Goal: Information Seeking & Learning: Find specific page/section

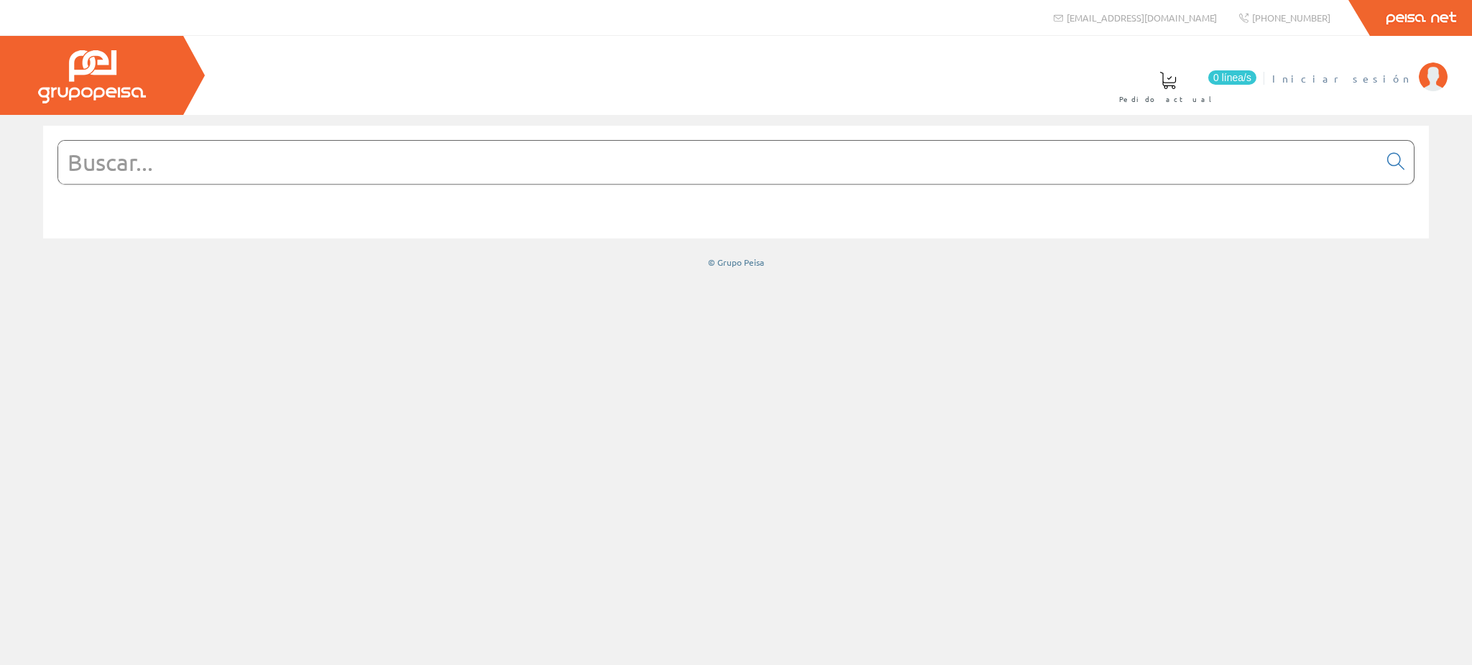
click at [1375, 72] on span "Iniciar sesión" at bounding box center [1341, 78] width 139 height 14
click at [708, 167] on input "text" at bounding box center [718, 162] width 1320 height 43
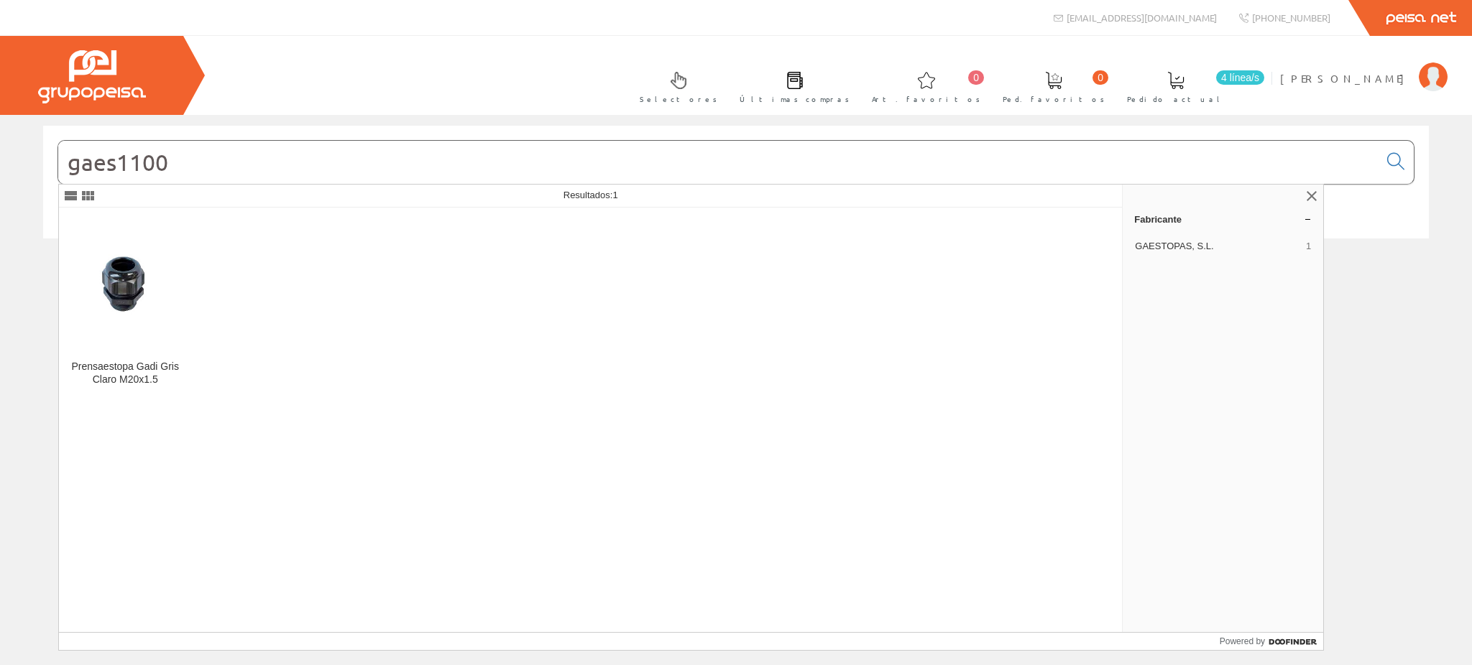
drag, startPoint x: 250, startPoint y: 164, endPoint x: 31, endPoint y: 145, distance: 219.9
click at [29, 167] on div "gaes1100 © Grupo Peisa" at bounding box center [736, 197] width 1472 height 143
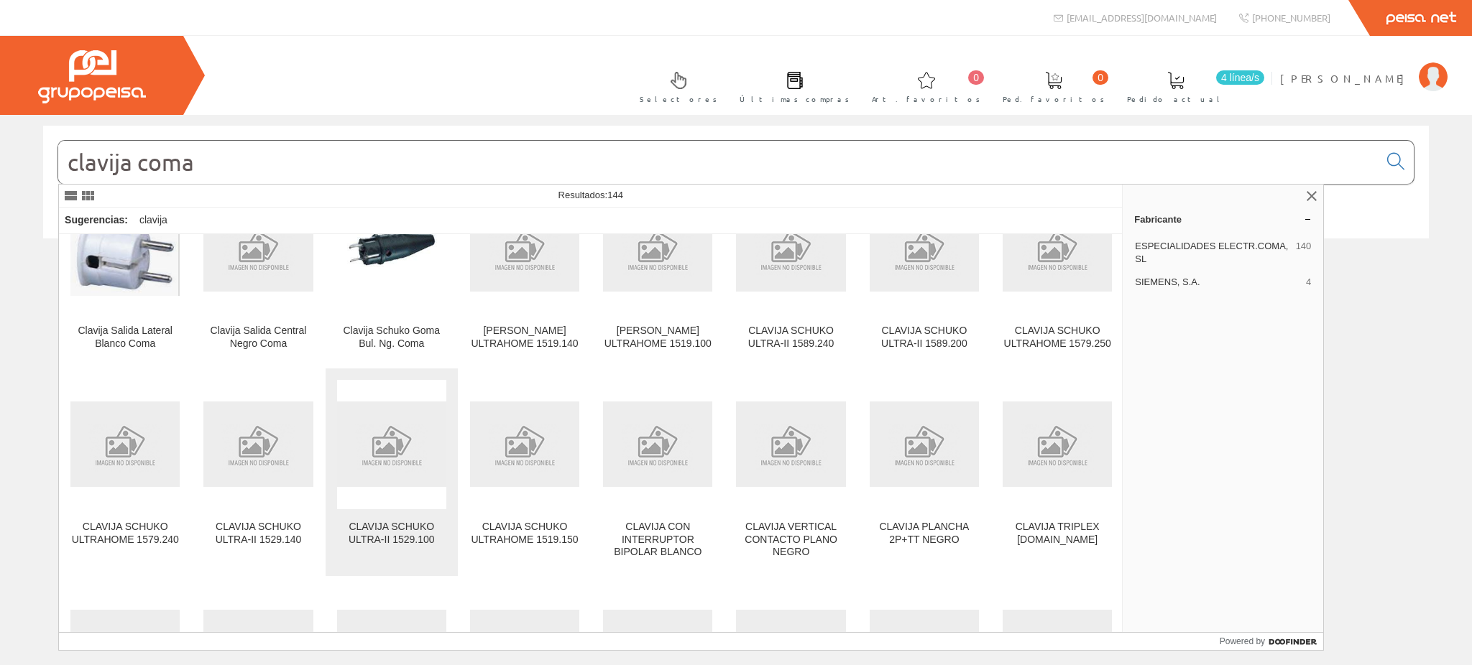
scroll to position [96, 0]
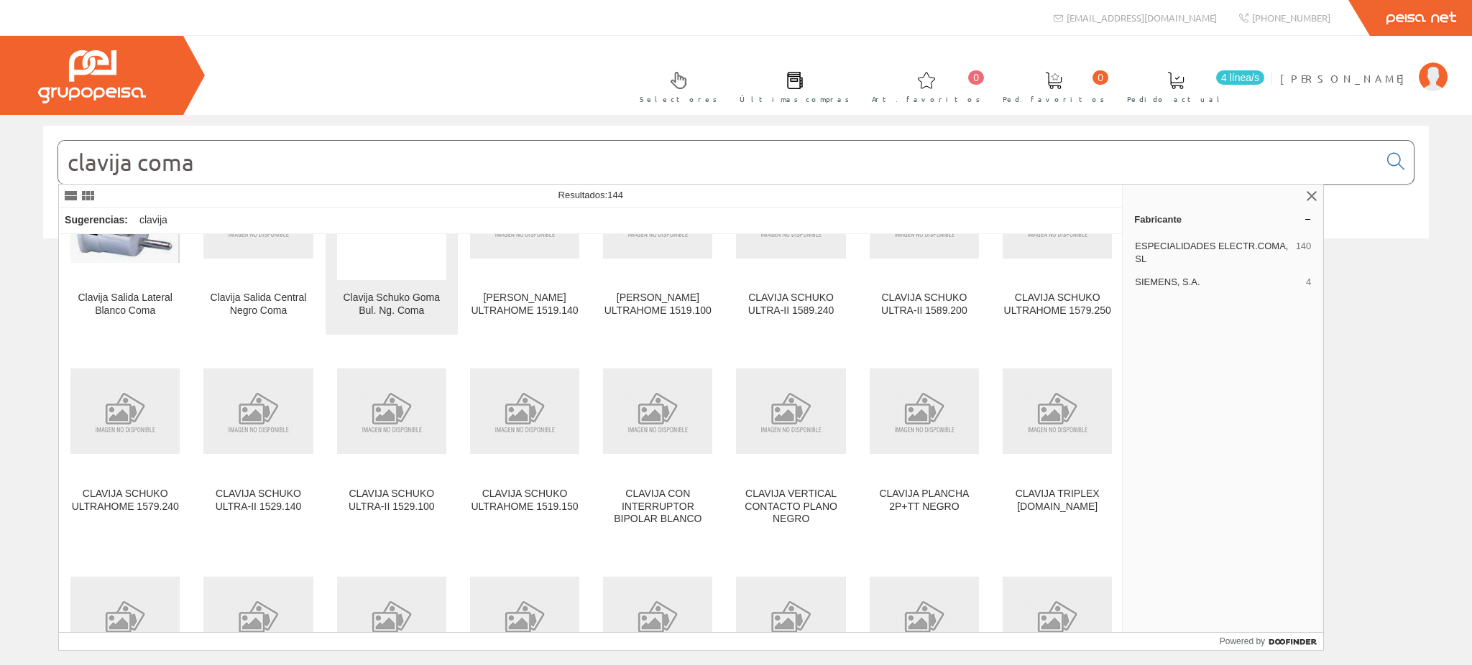
type input "clavija coma"
click at [384, 295] on div "Clavija Schuko Goma Bul. Ng. Coma" at bounding box center [391, 305] width 109 height 26
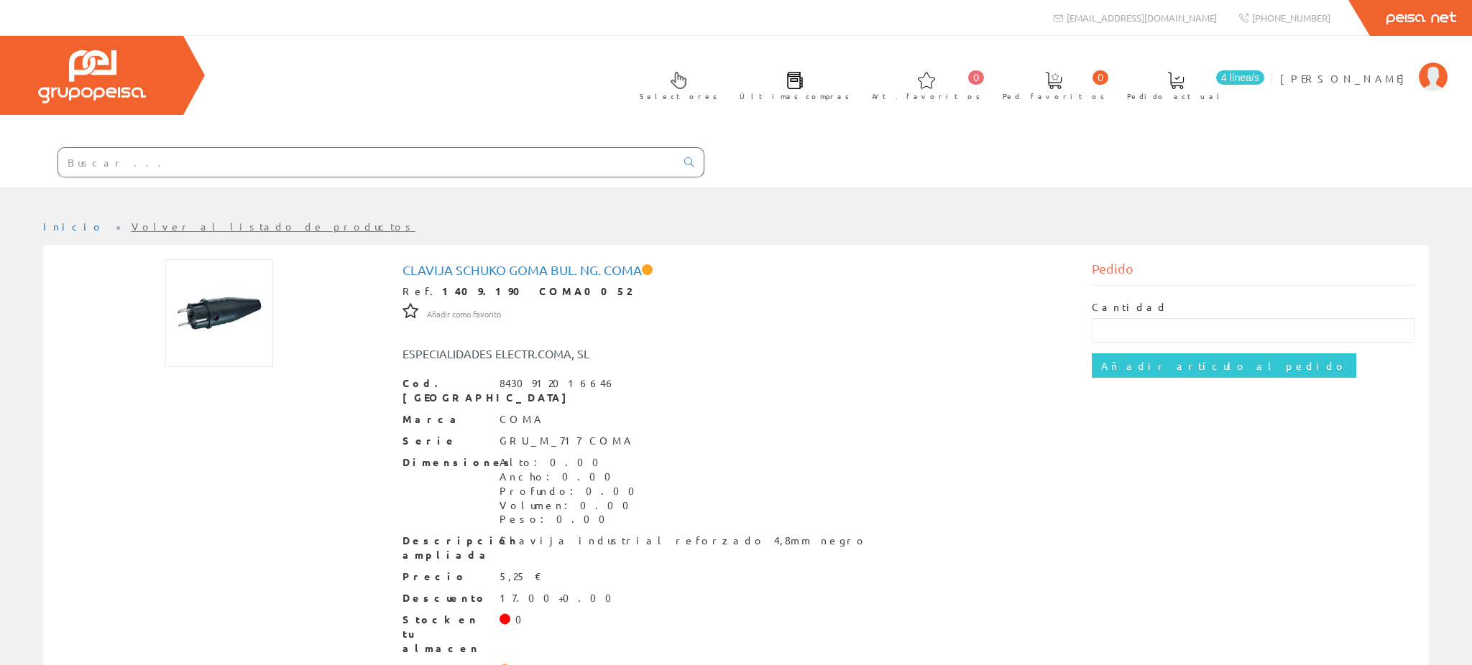
click at [215, 259] on img at bounding box center [219, 313] width 108 height 108
click at [308, 148] on input "text" at bounding box center [366, 162] width 617 height 29
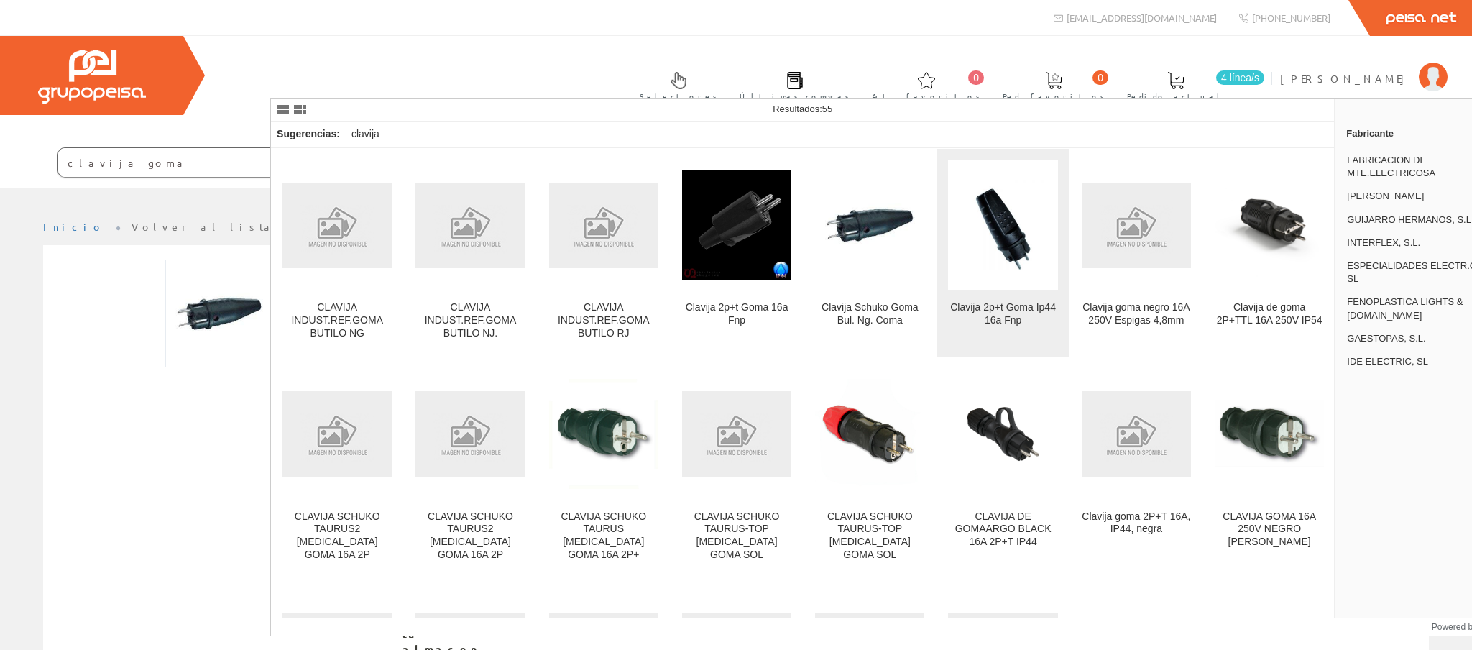
type input "clavija goma"
click at [962, 292] on link "Clavija 2p+t Goma Ip44 16a Fnp" at bounding box center [1002, 253] width 132 height 208
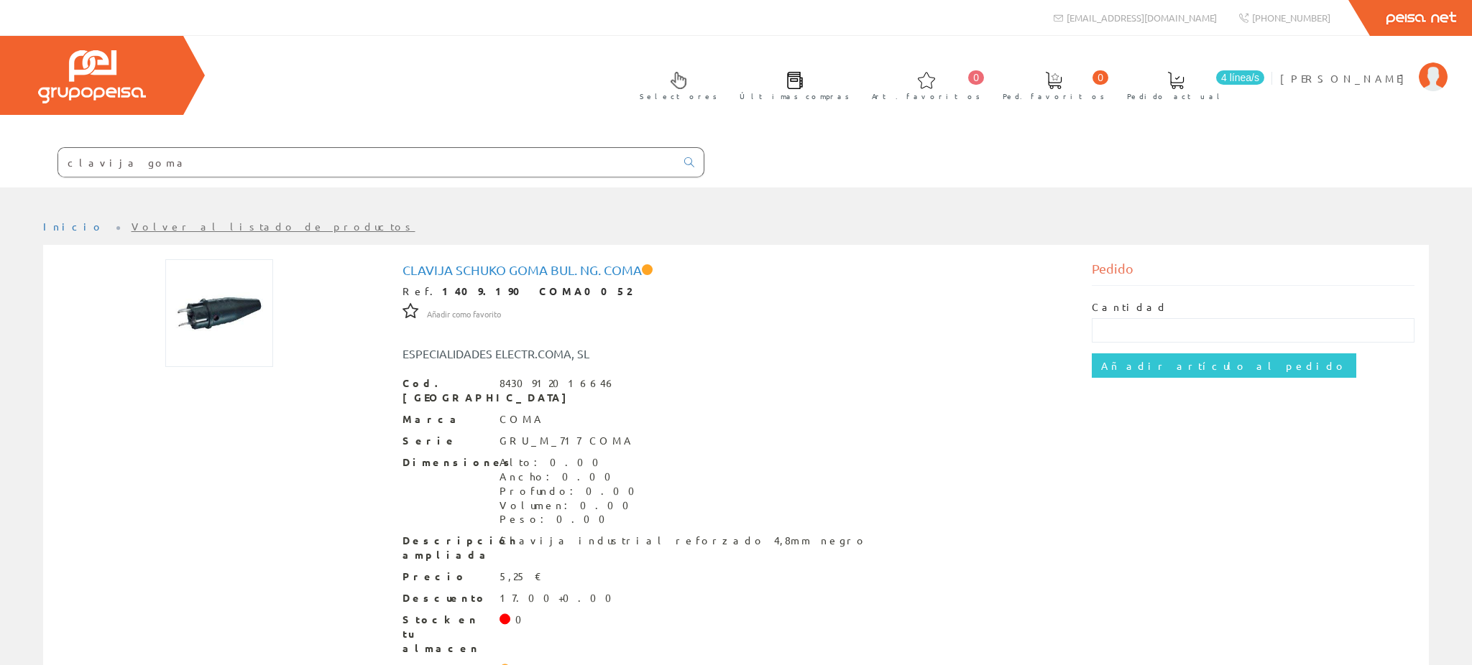
click at [417, 148] on input "clavija goma" at bounding box center [366, 162] width 617 height 29
click at [415, 148] on input "clavija goma" at bounding box center [366, 162] width 617 height 29
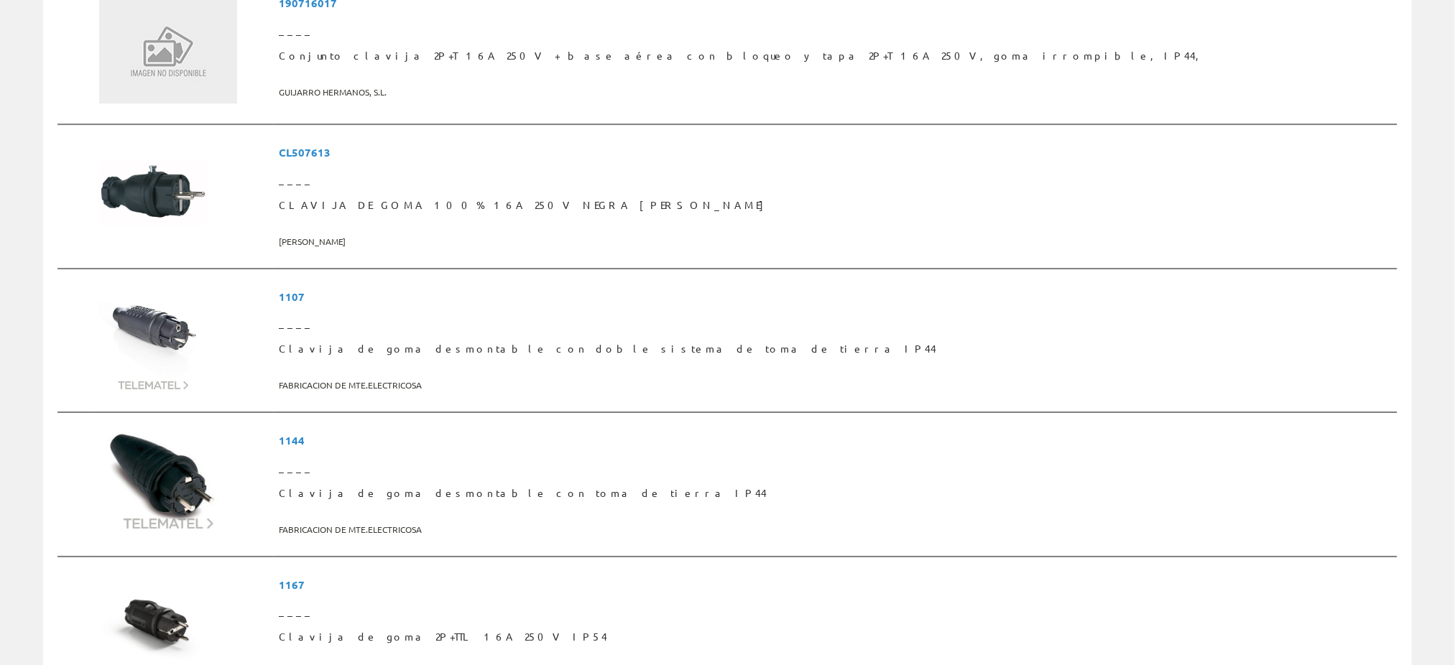
scroll to position [2203, 0]
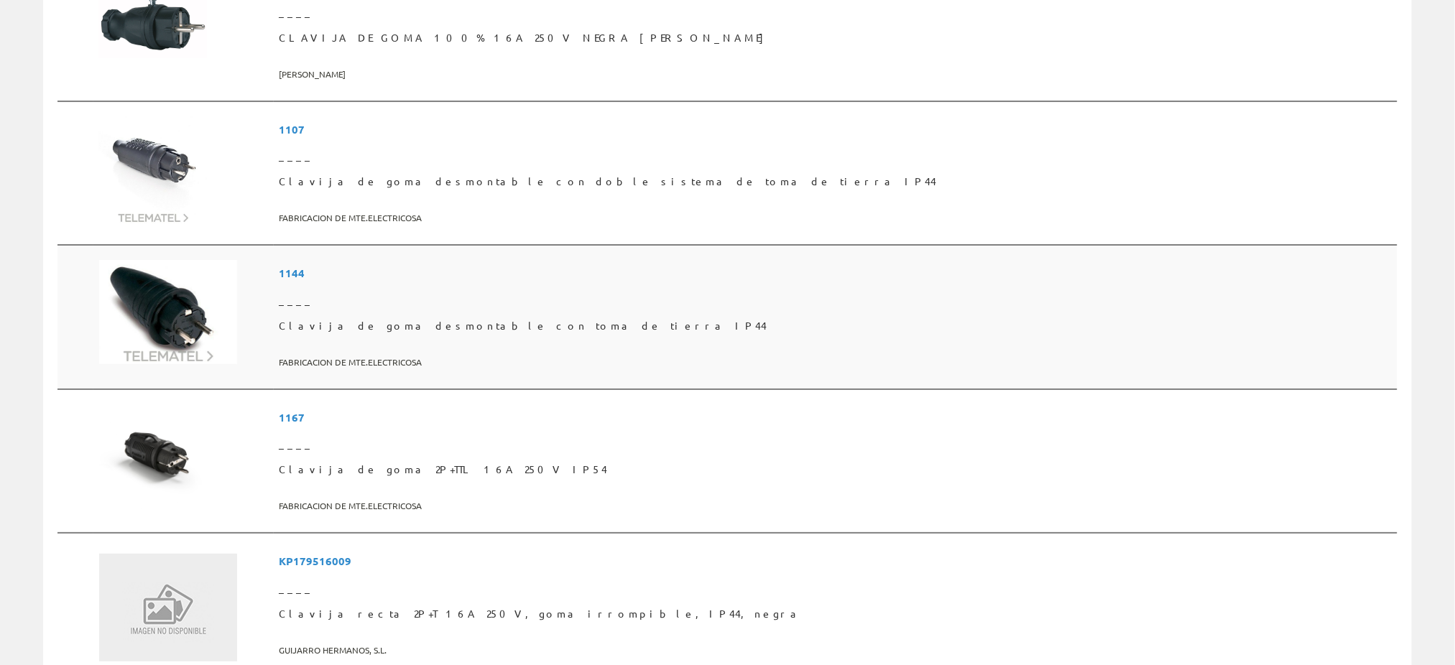
click at [550, 313] on span "Clavija de goma desmontable con toma de tierra IP44" at bounding box center [836, 326] width 1113 height 26
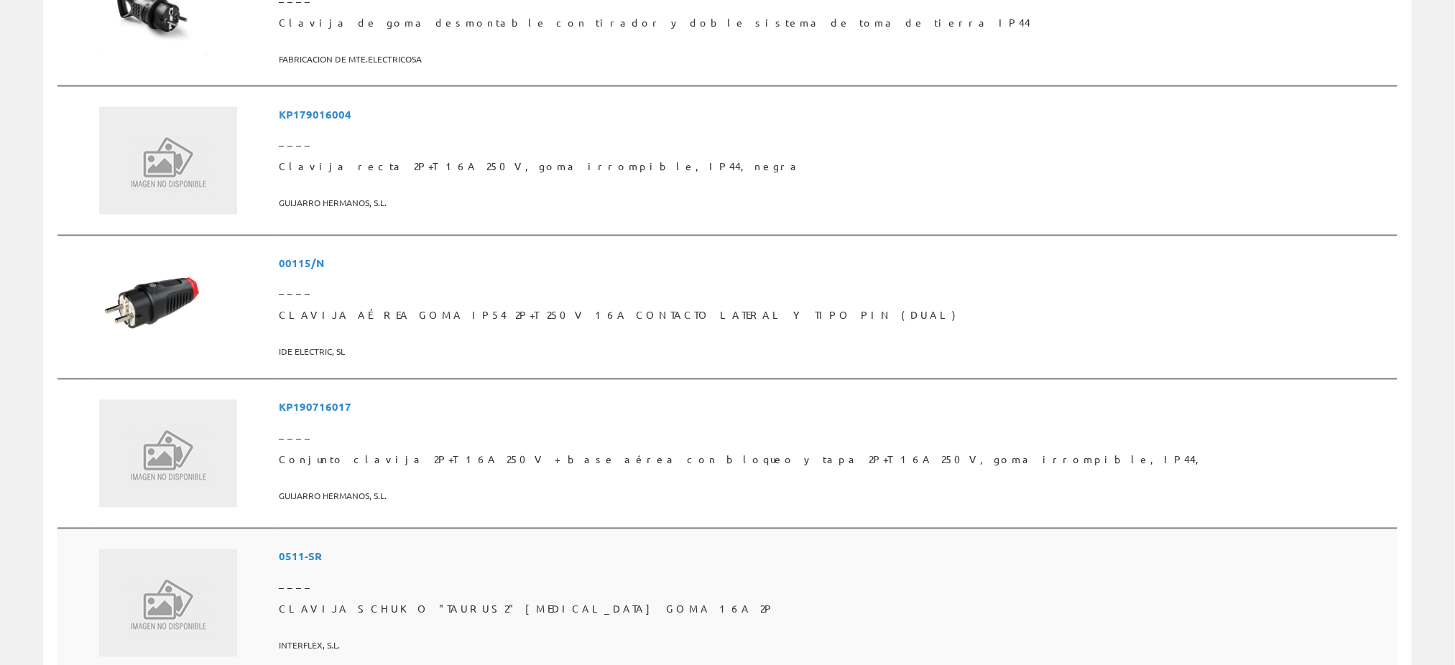
scroll to position [3257, 0]
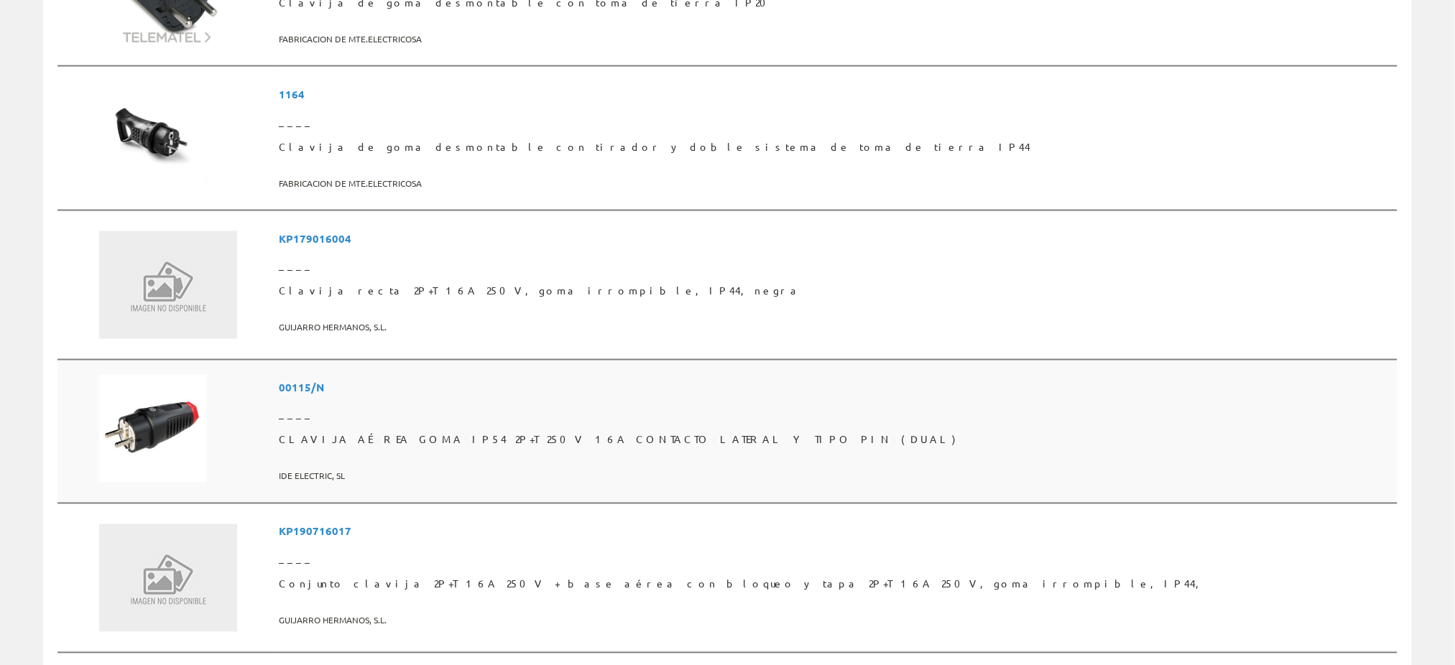
click at [428, 375] on span "00115/N" at bounding box center [836, 388] width 1113 height 27
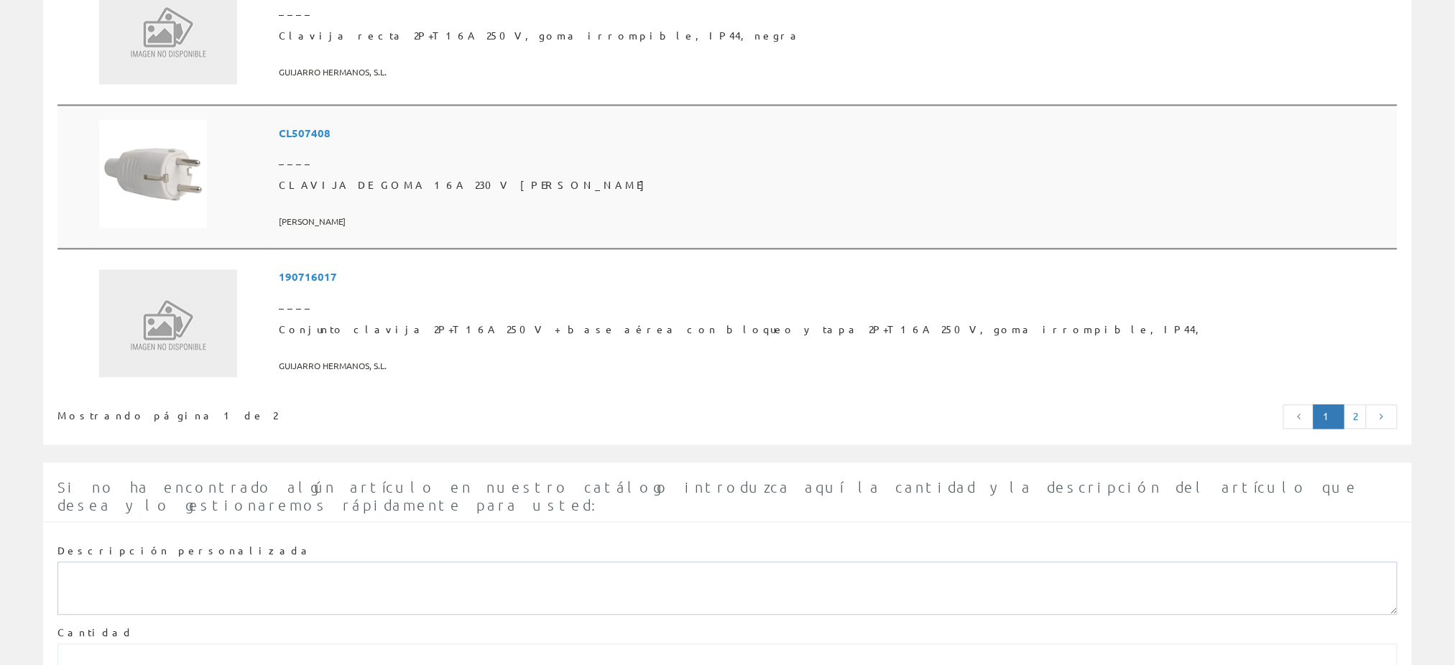
scroll to position [3668, 0]
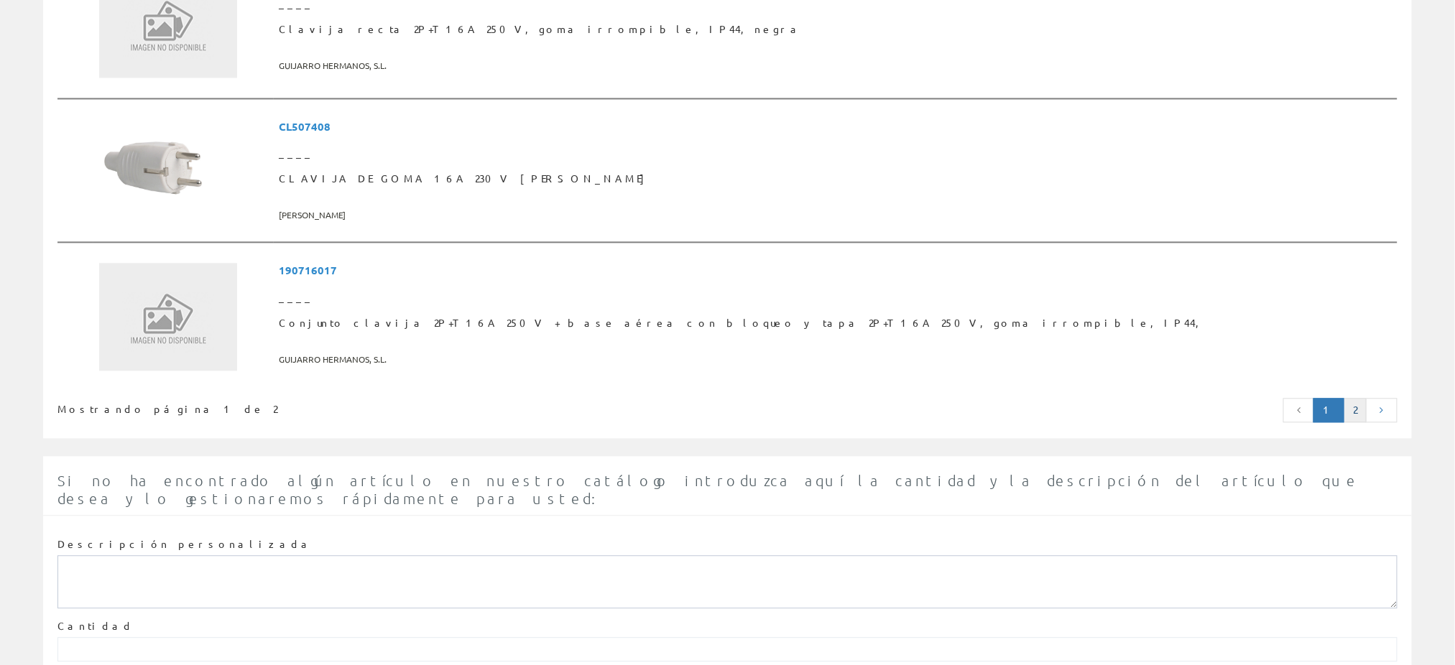
click at [1358, 398] on link "2" at bounding box center [1355, 410] width 23 height 24
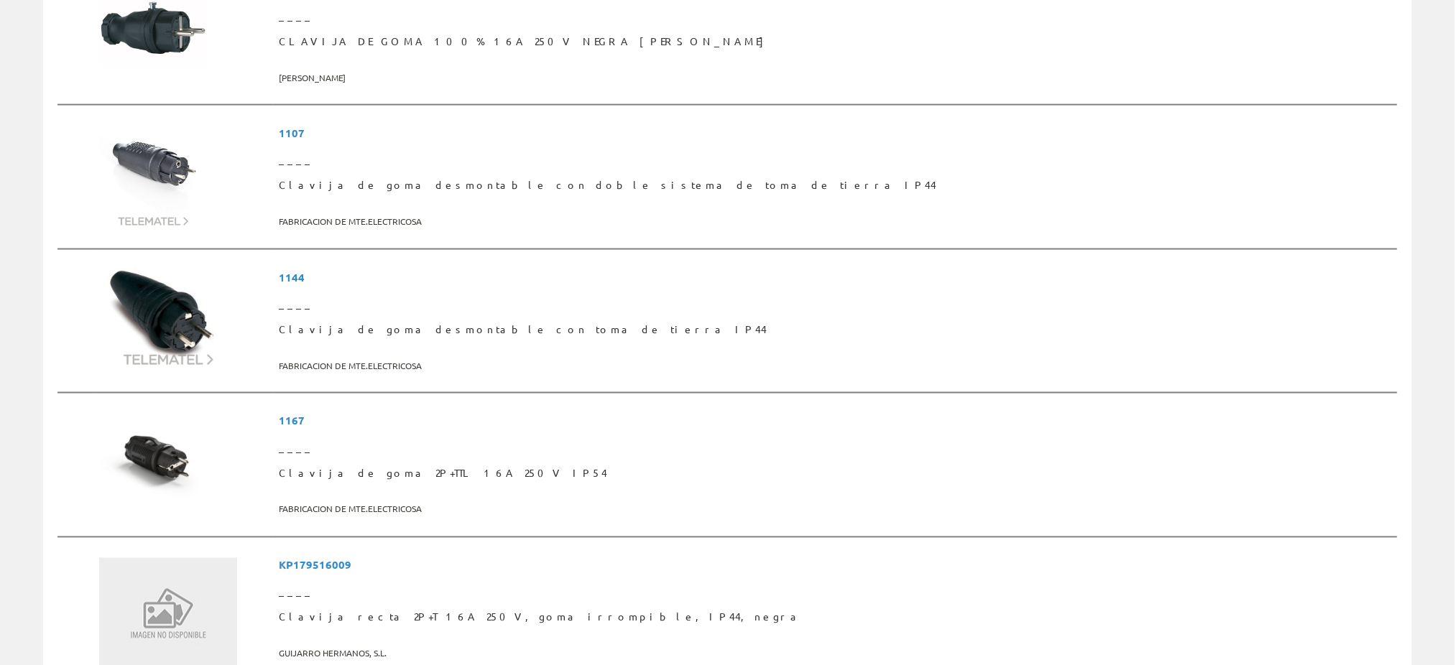
scroll to position [766, 0]
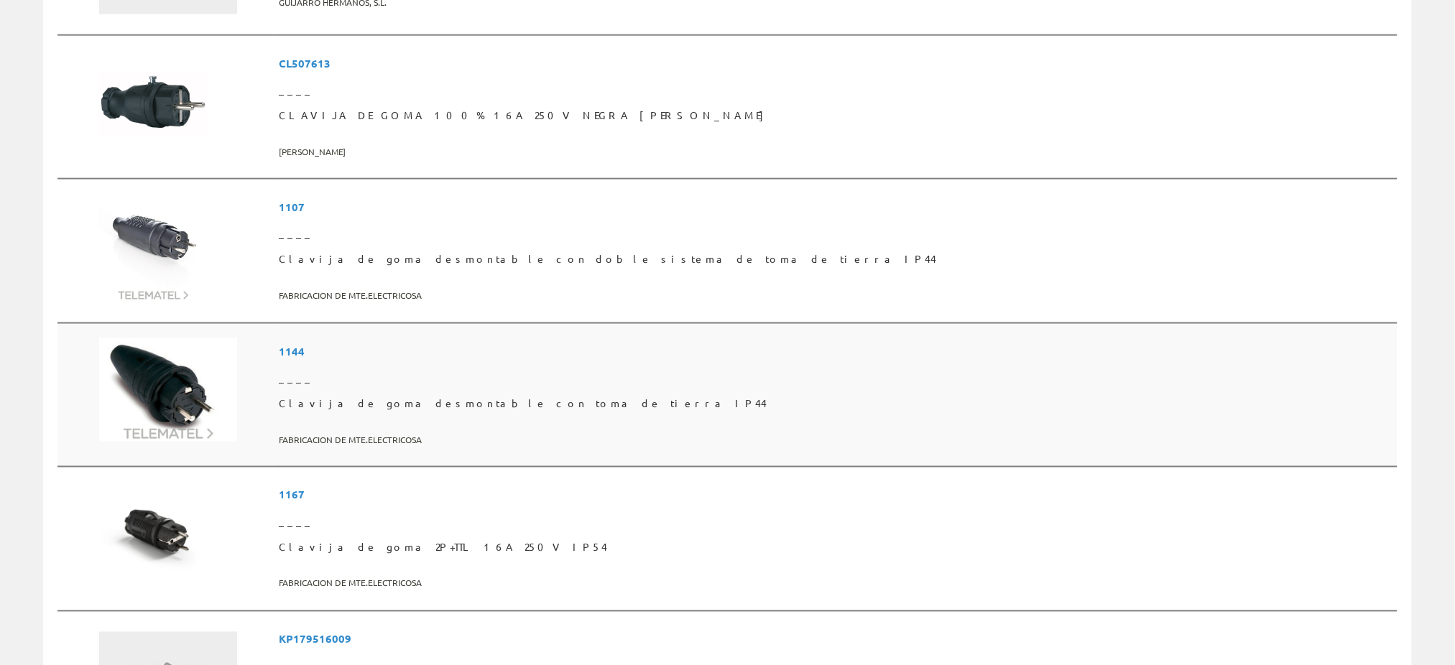
click at [419, 338] on span "1144" at bounding box center [836, 351] width 1113 height 27
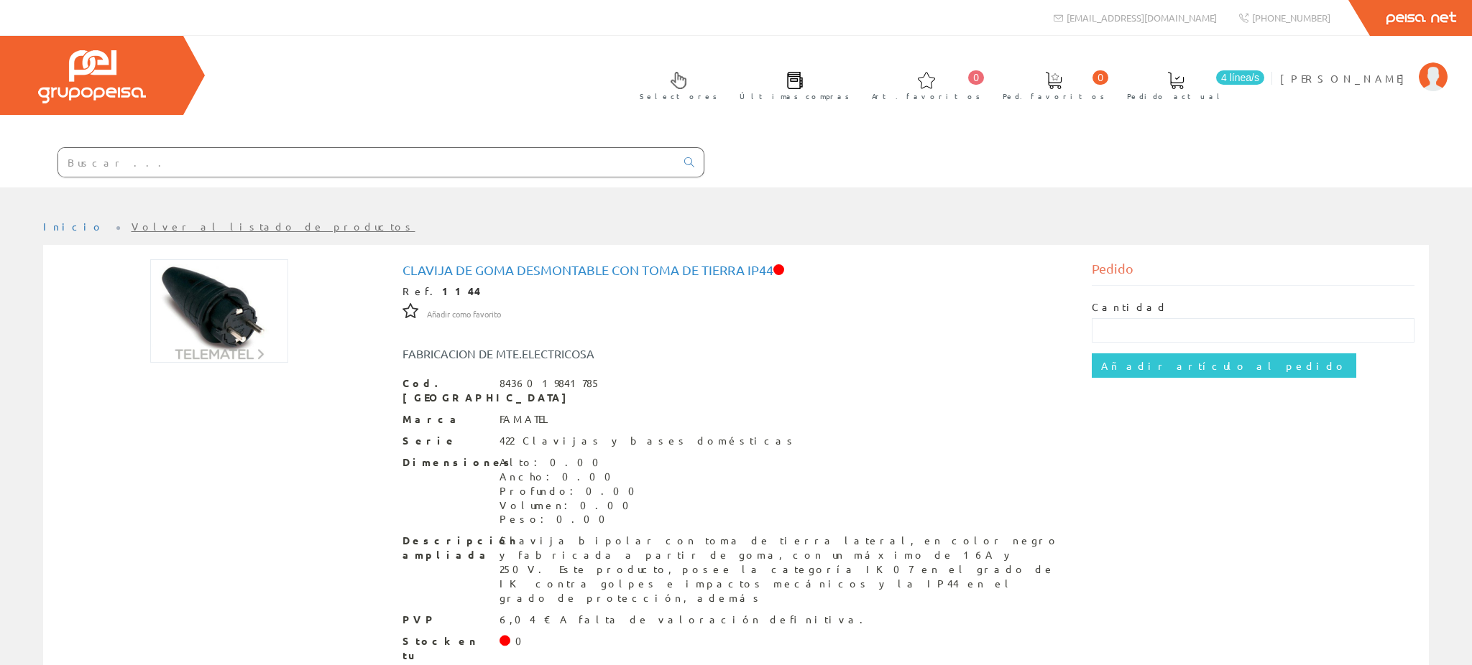
click at [226, 259] on img at bounding box center [219, 310] width 138 height 103
click at [1262, 83] on link "4 línea/s Pedido actual" at bounding box center [1189, 85] width 155 height 50
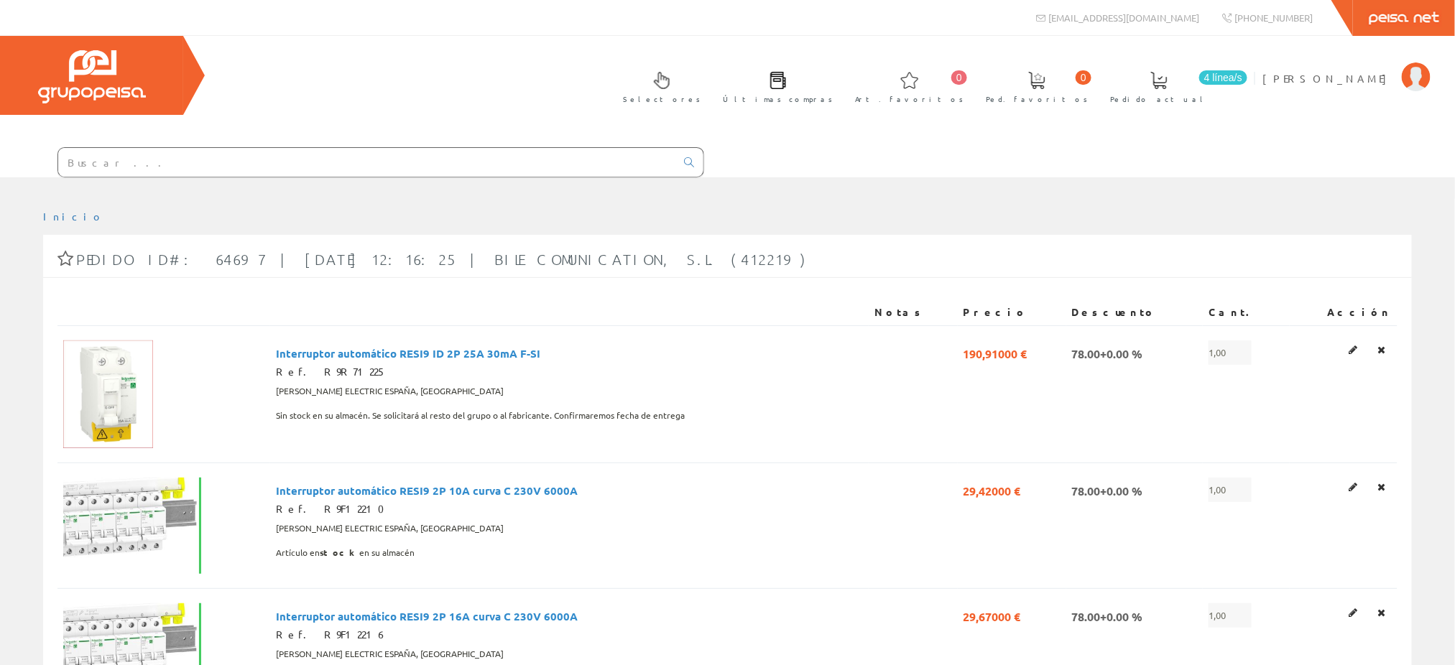
click at [787, 80] on span at bounding box center [778, 80] width 17 height 17
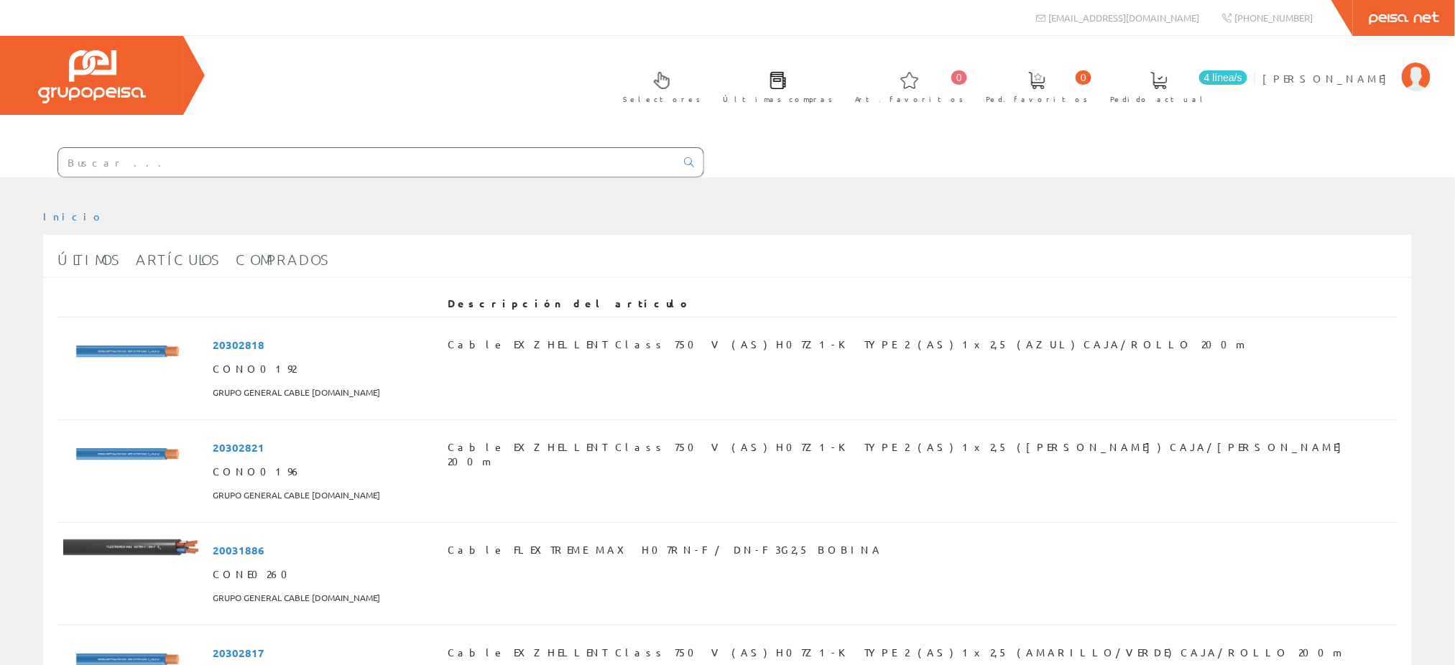
click at [358, 148] on input "text" at bounding box center [366, 162] width 617 height 29
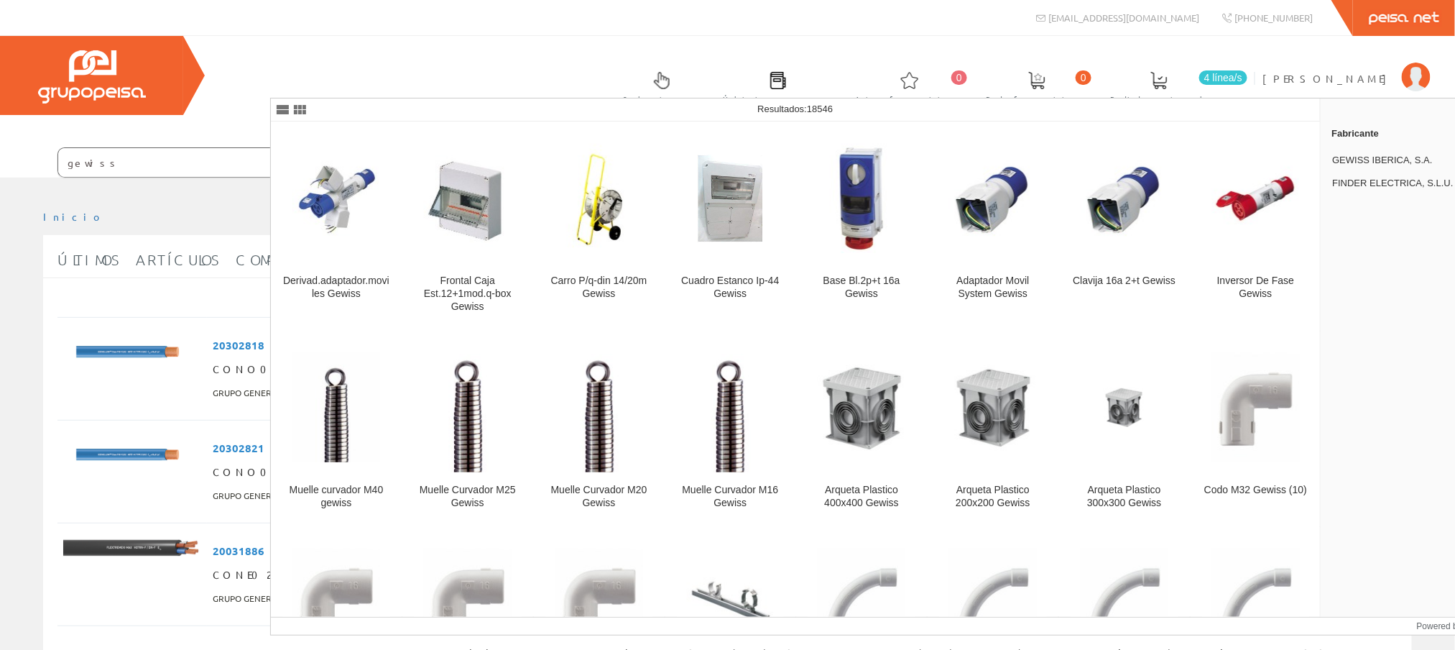
click at [382, 148] on input "gewiss" at bounding box center [366, 162] width 617 height 29
type input "gewiss"
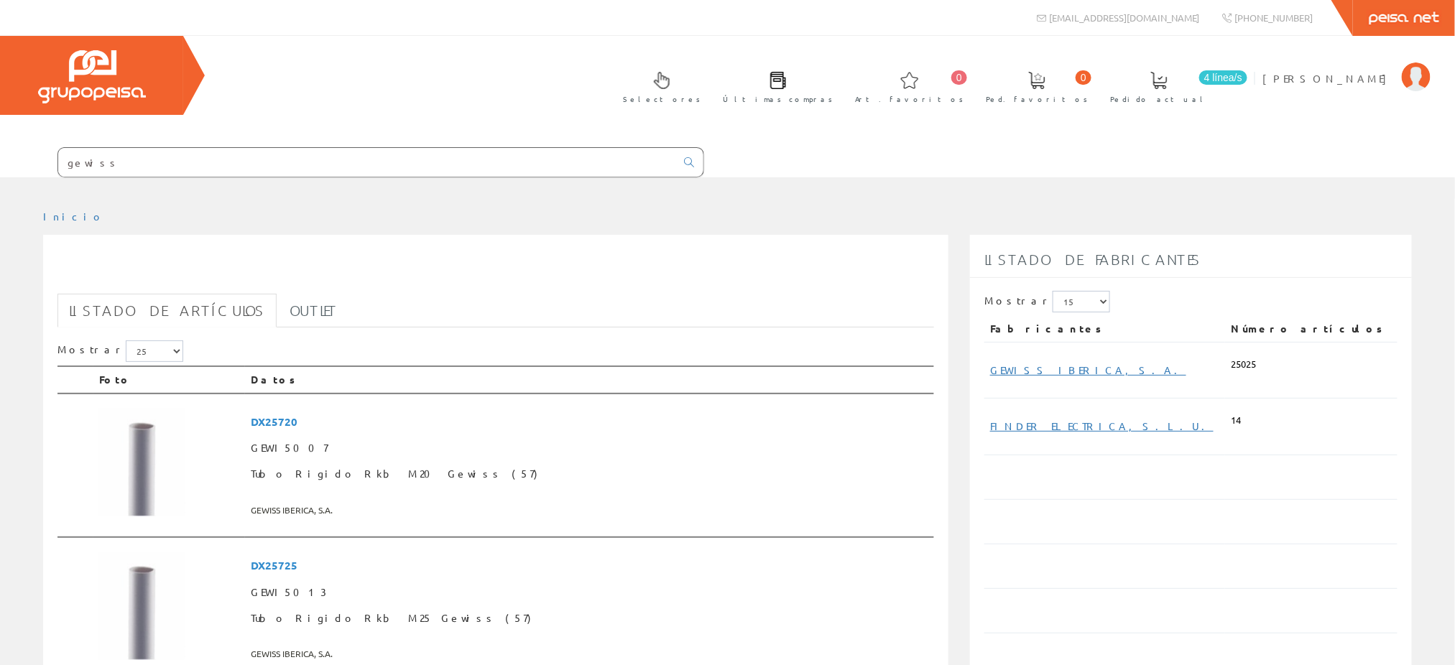
click at [337, 148] on input "gewiss" at bounding box center [366, 162] width 617 height 29
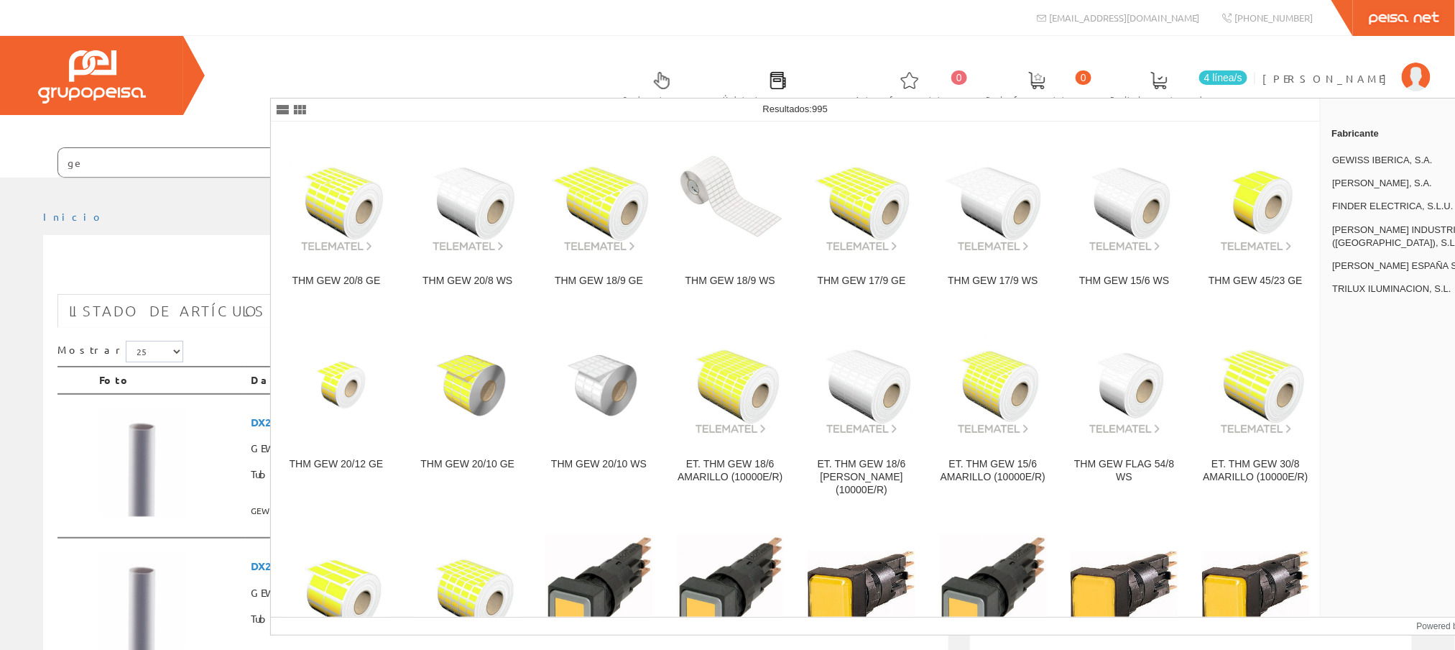
type input "g"
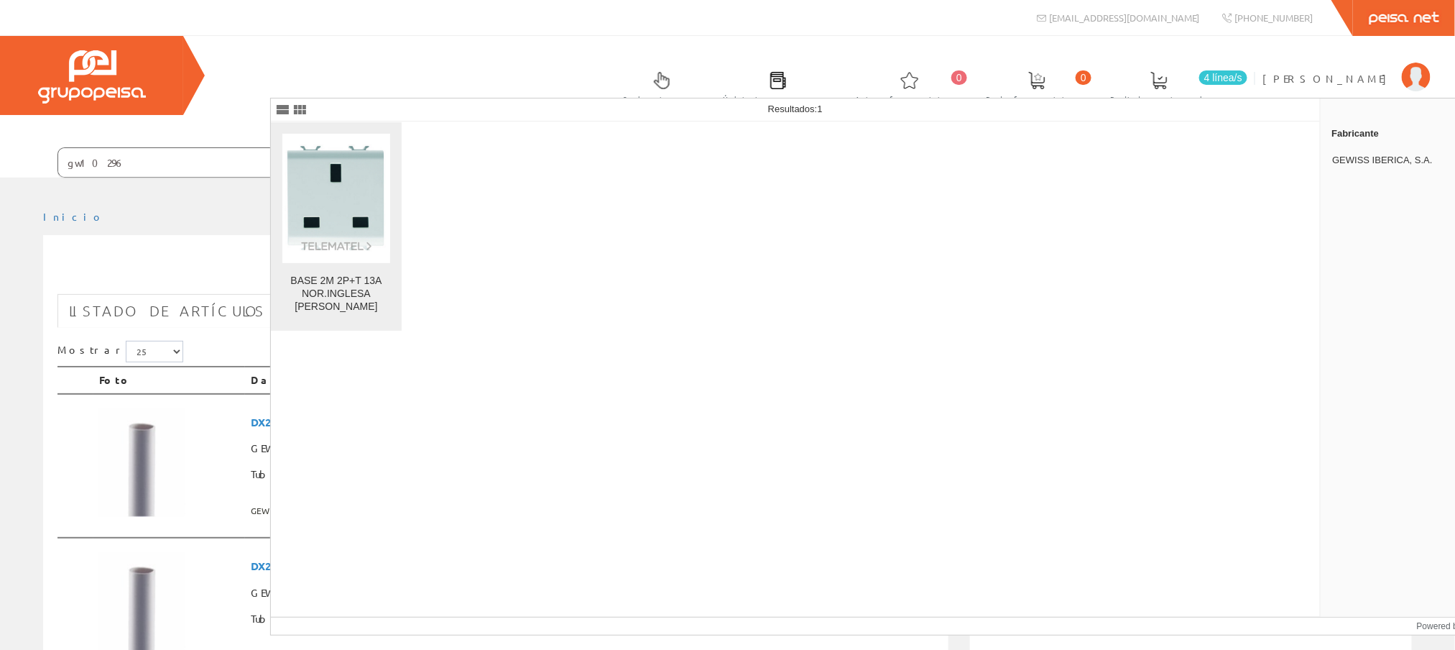
type input "gw10296"
click at [324, 195] on img at bounding box center [336, 198] width 108 height 108
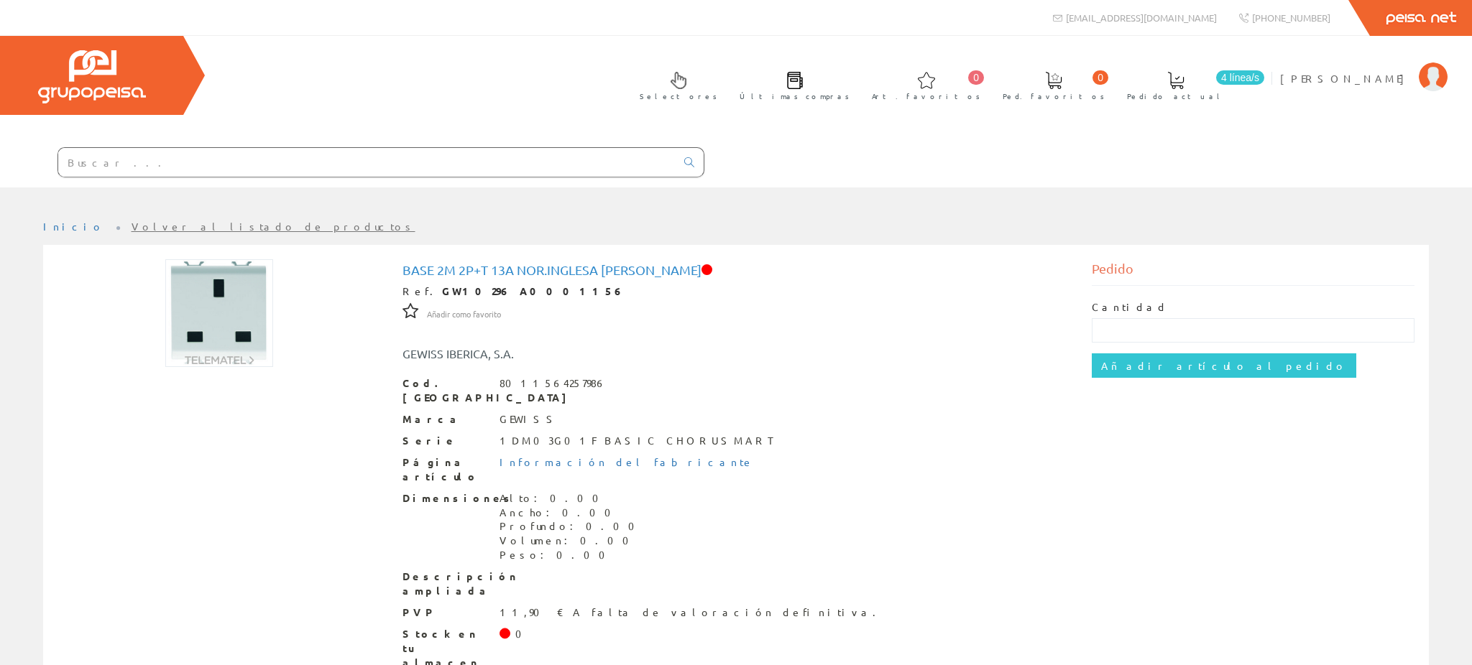
click at [327, 148] on input "text" at bounding box center [366, 162] width 617 height 29
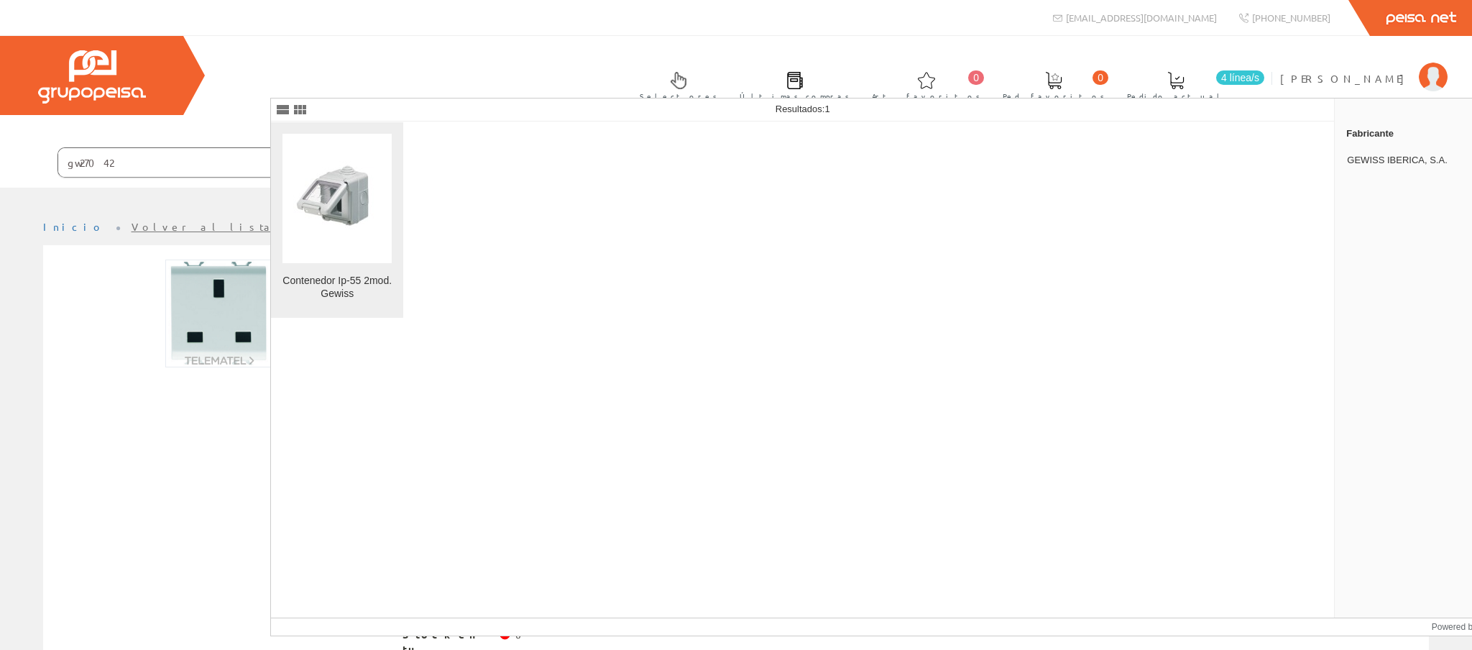
type input "gw27042"
click at [346, 208] on img at bounding box center [337, 198] width 88 height 109
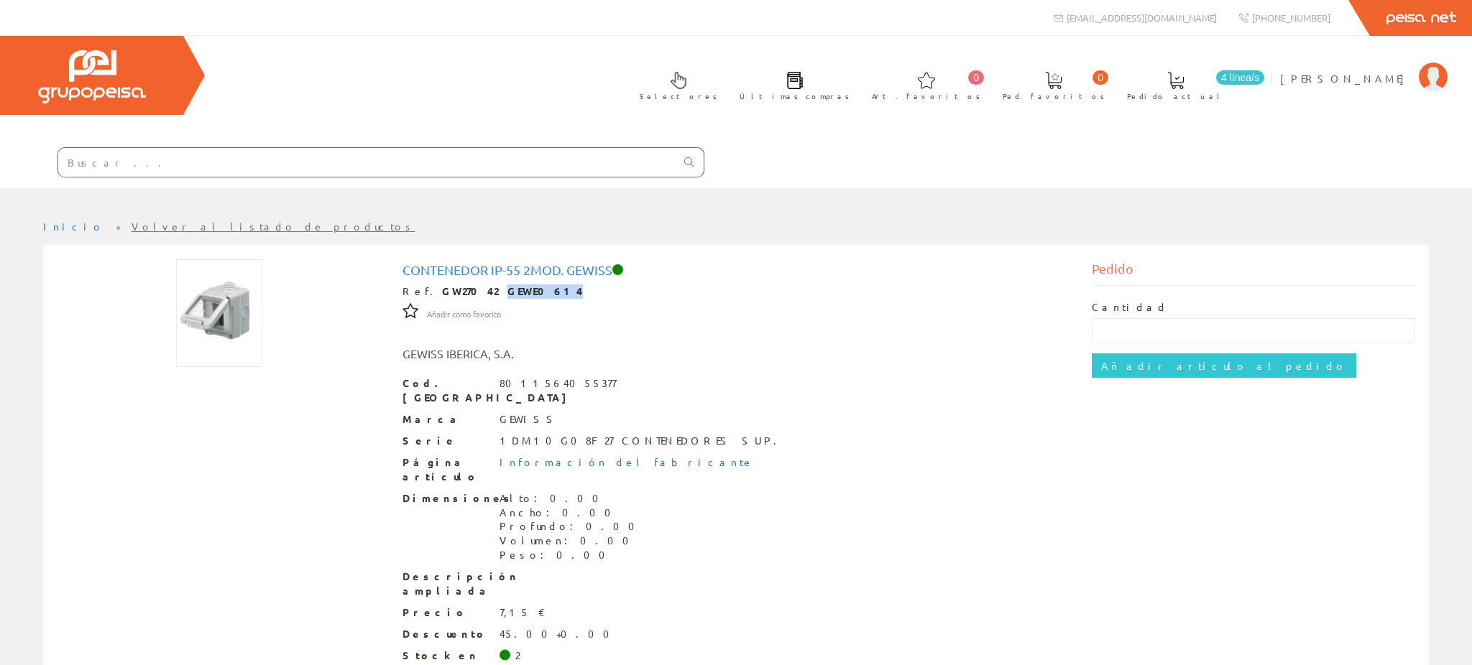
drag, startPoint x: 525, startPoint y: 221, endPoint x: 471, endPoint y: 218, distance: 54.0
click at [471, 285] on div "Ref. GW27042 GEWE0614" at bounding box center [736, 292] width 668 height 14
copy strong "GEWE0614"
click at [325, 148] on input "text" at bounding box center [366, 162] width 617 height 29
paste input "GEWE0614"
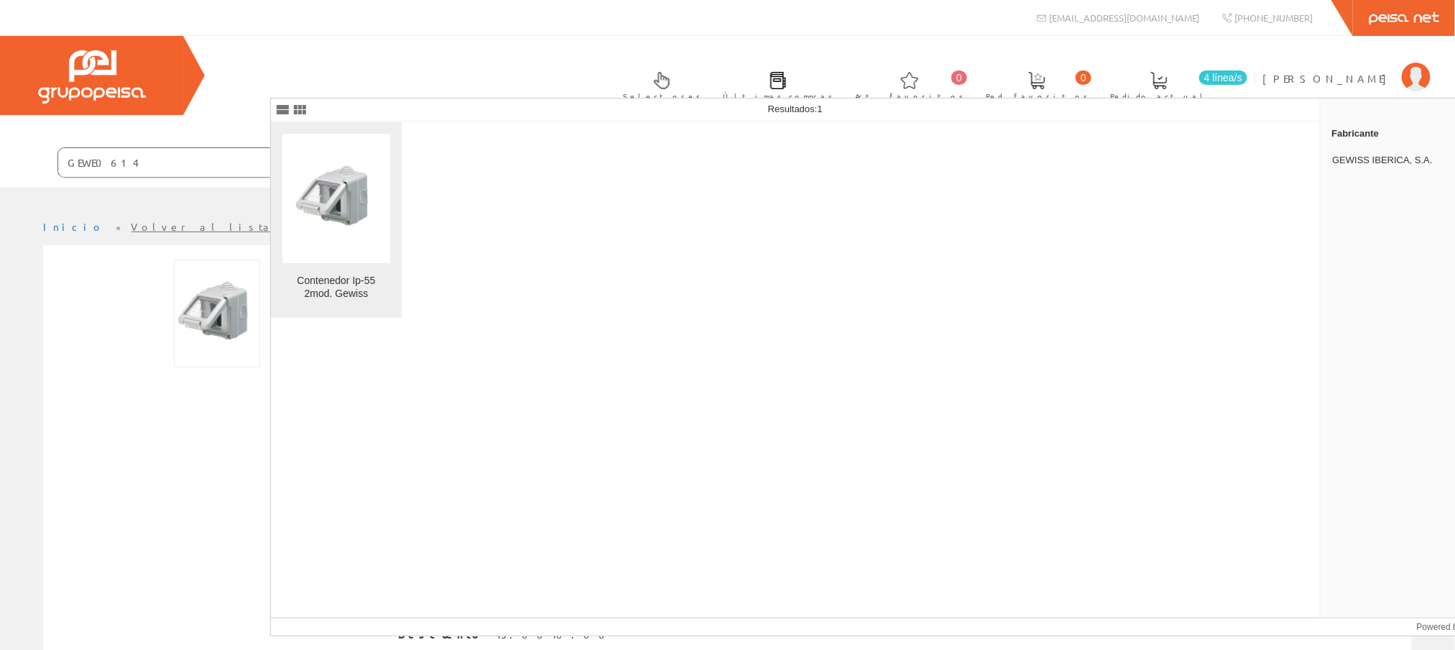
type input "GEWE0614"
click at [329, 211] on img at bounding box center [336, 198] width 88 height 109
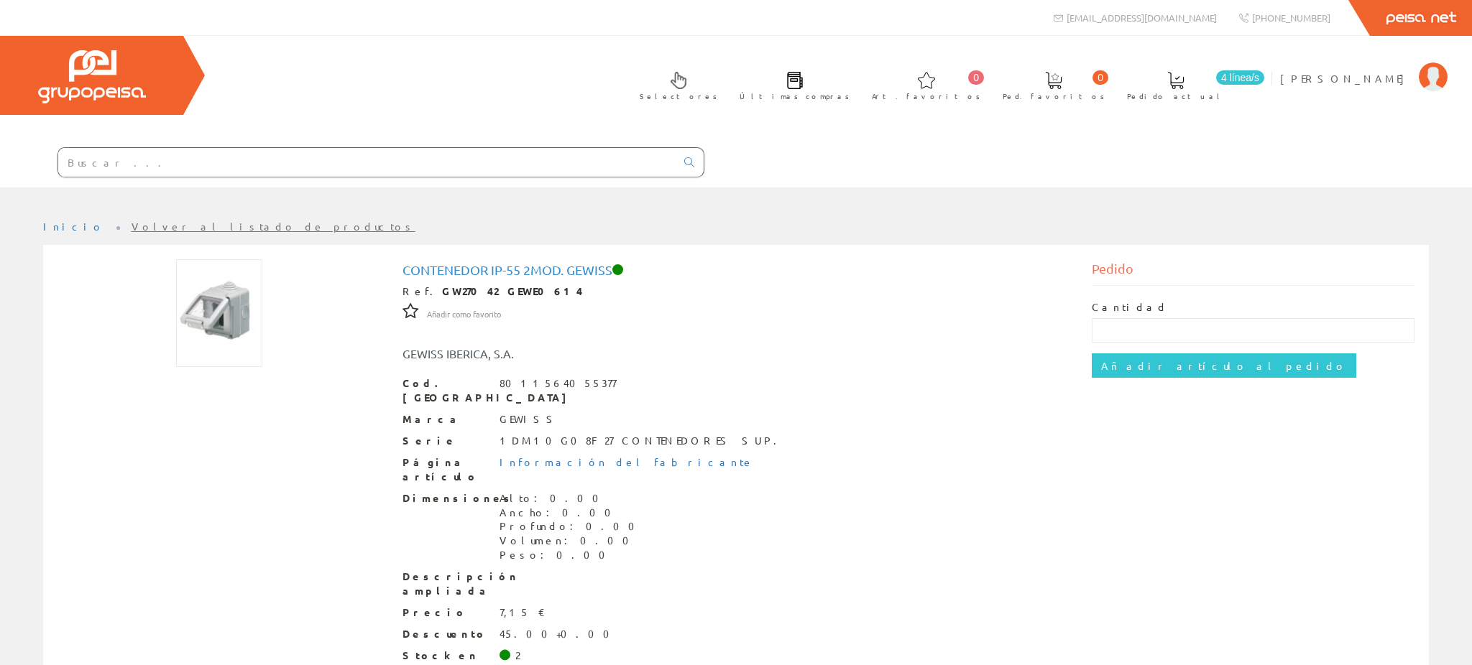
click at [412, 148] on input "text" at bounding box center [366, 162] width 617 height 29
click at [354, 148] on input "text" at bounding box center [366, 162] width 617 height 29
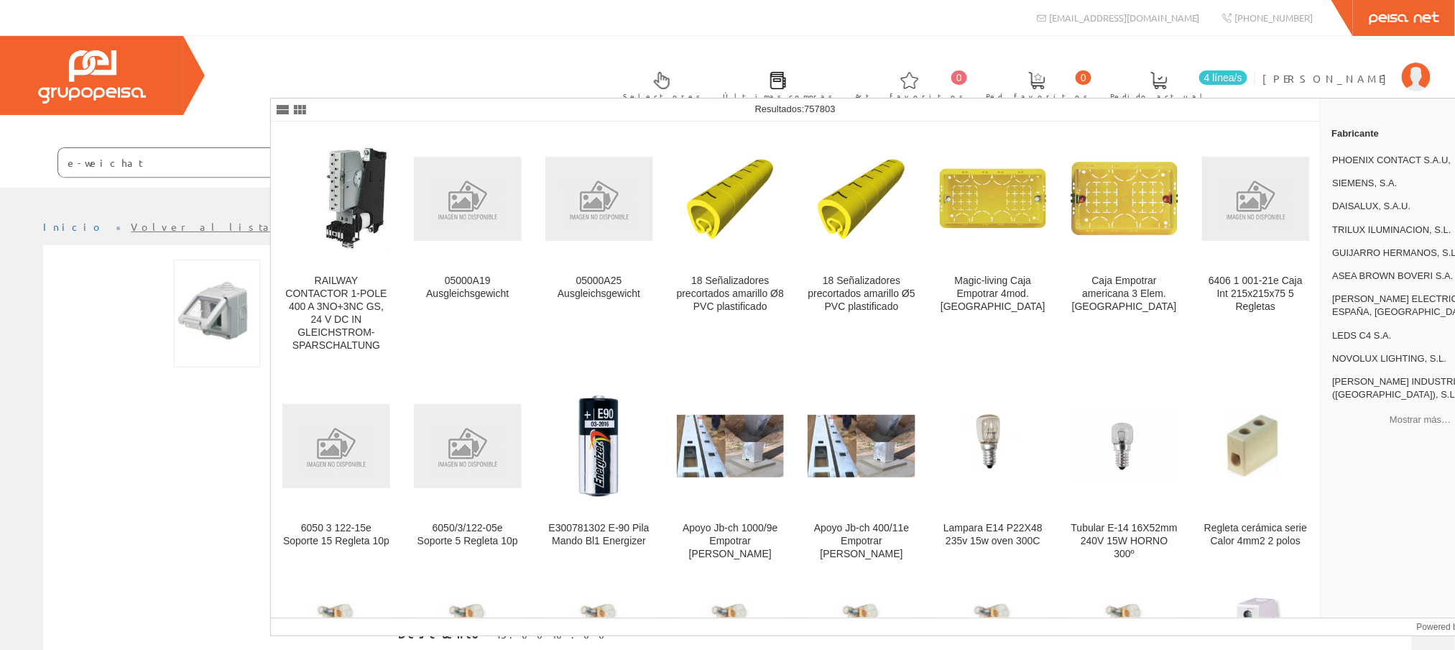
drag, startPoint x: 355, startPoint y: 82, endPoint x: 259, endPoint y: 87, distance: 95.7
click at [259, 147] on form "e-weichat" at bounding box center [352, 162] width 704 height 30
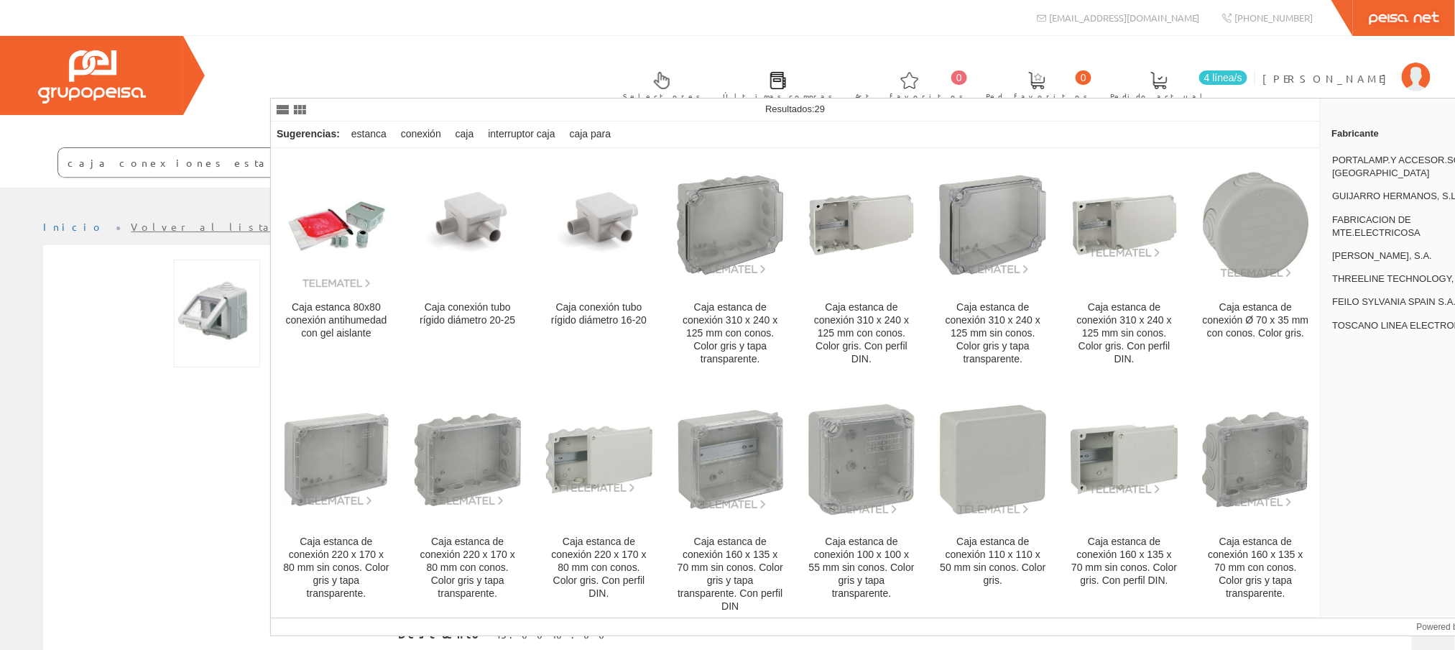
type input "caja conexiones estanca"
